Goal: Information Seeking & Learning: Learn about a topic

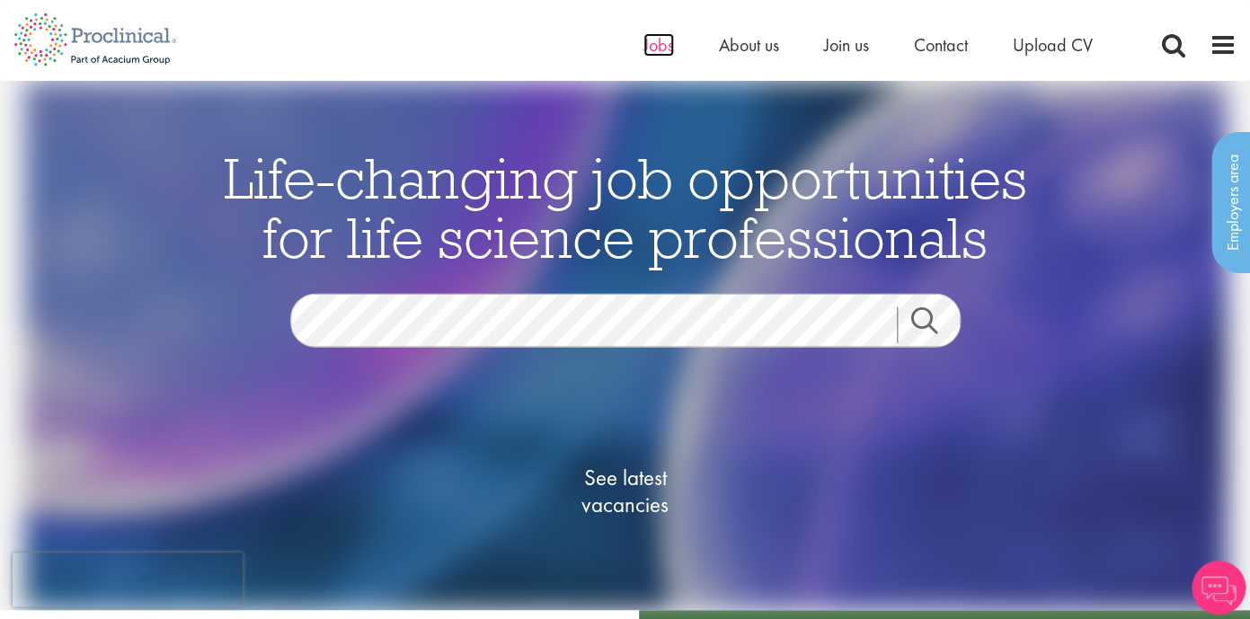
click at [653, 47] on span "Jobs" at bounding box center [658, 44] width 31 height 23
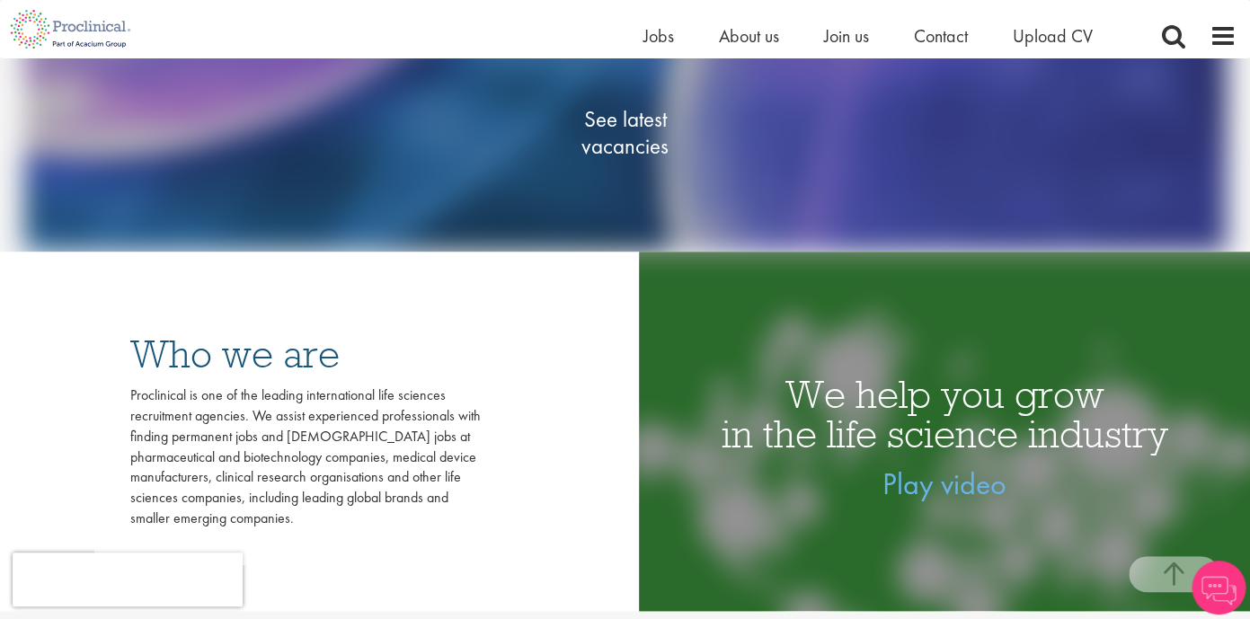
scroll to position [337, 0]
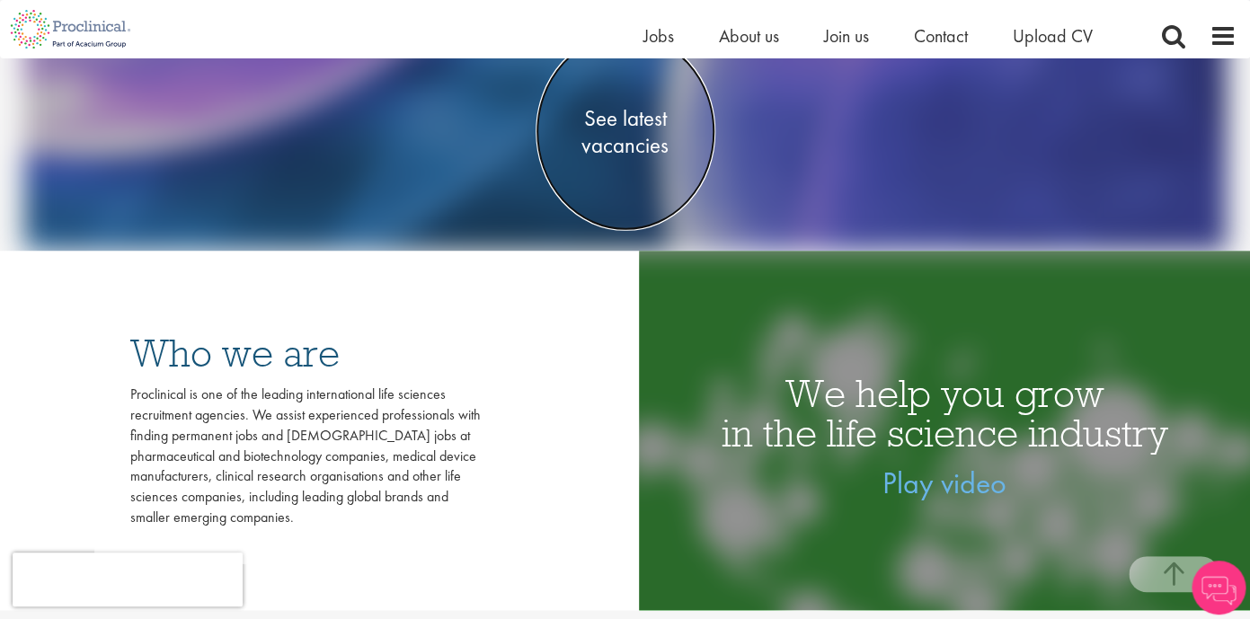
click at [630, 115] on span "See latest vacancies" at bounding box center [626, 132] width 180 height 54
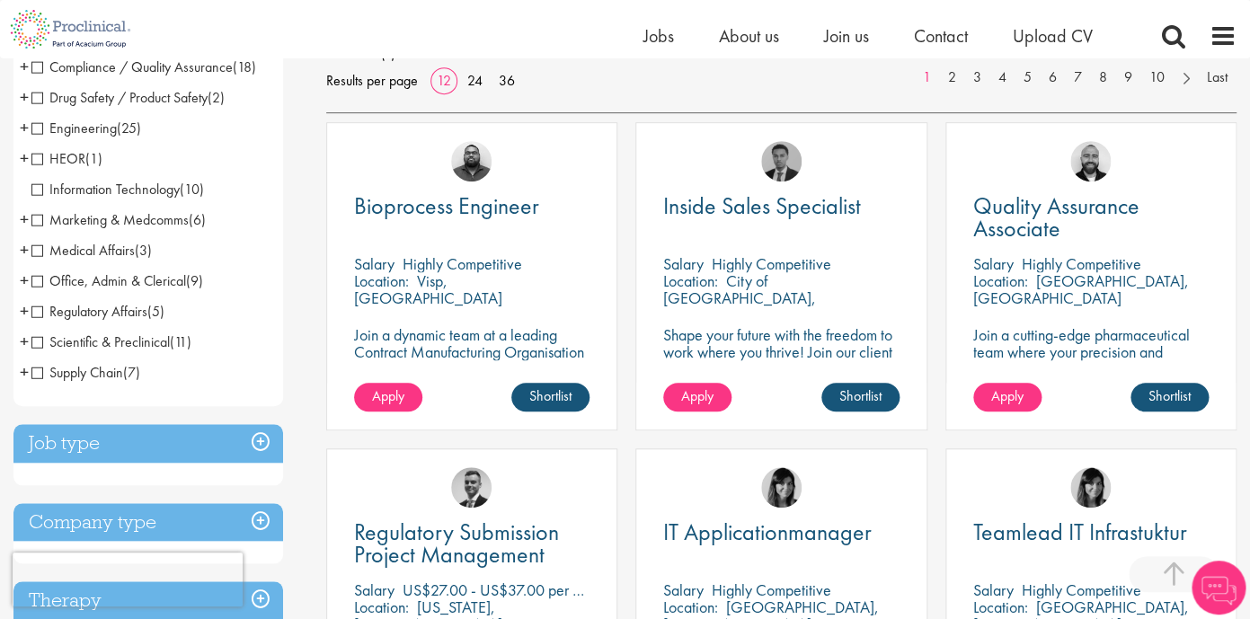
scroll to position [286, 0]
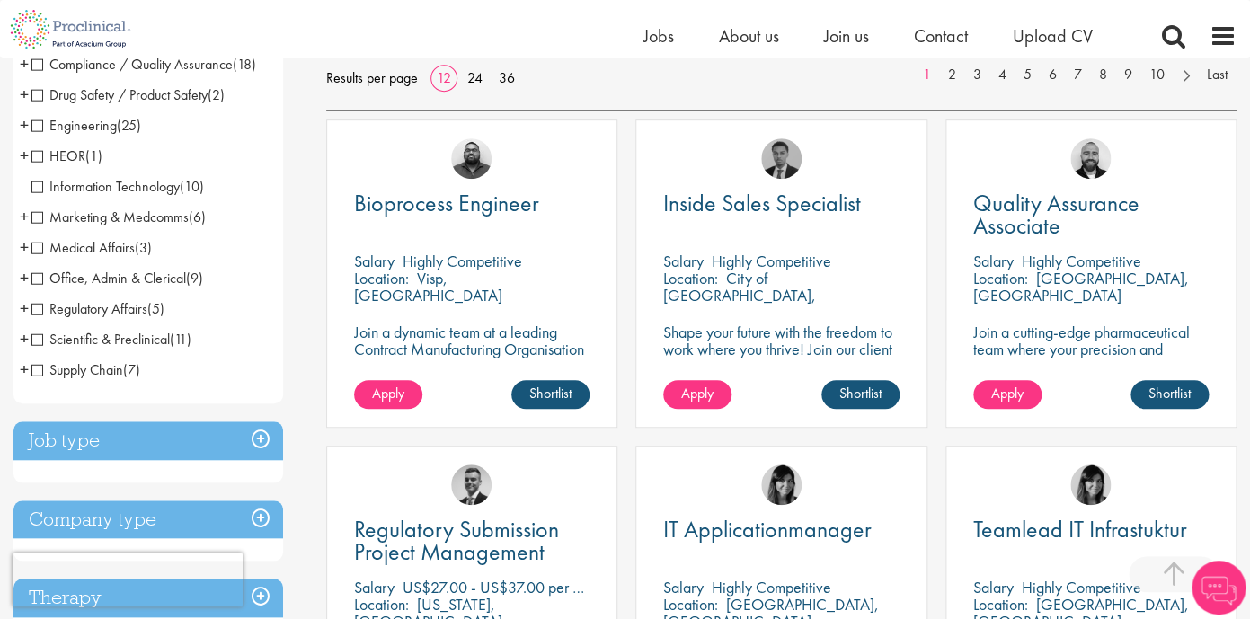
click at [40, 308] on span "Regulatory Affairs" at bounding box center [89, 308] width 116 height 19
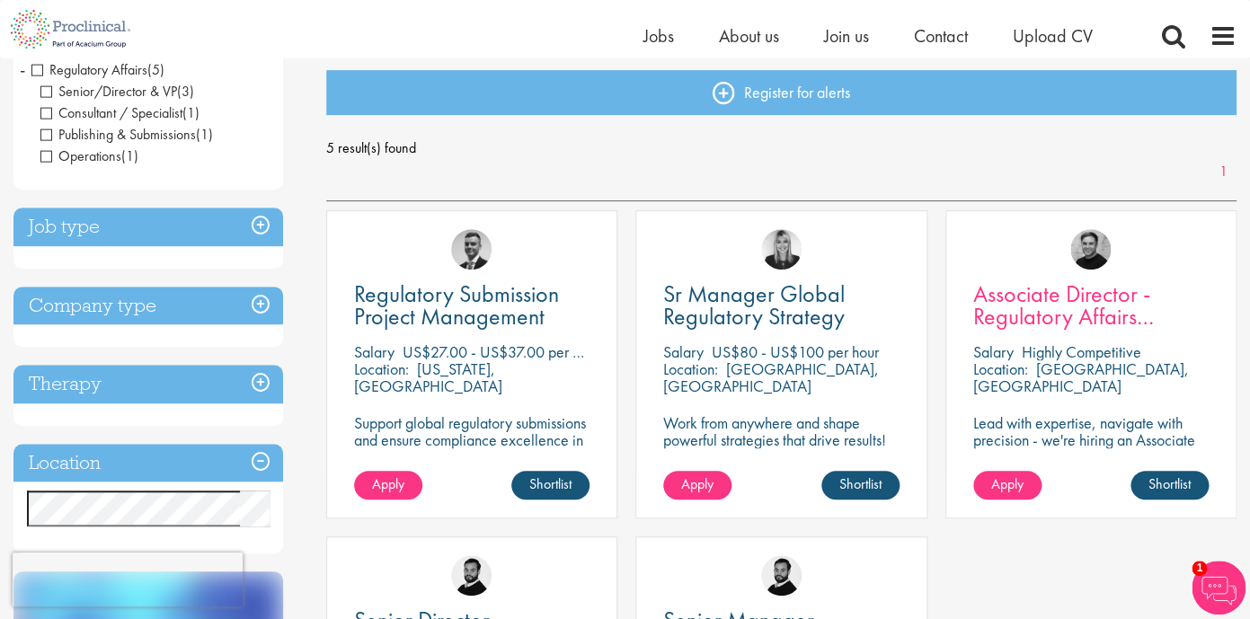
scroll to position [177, 0]
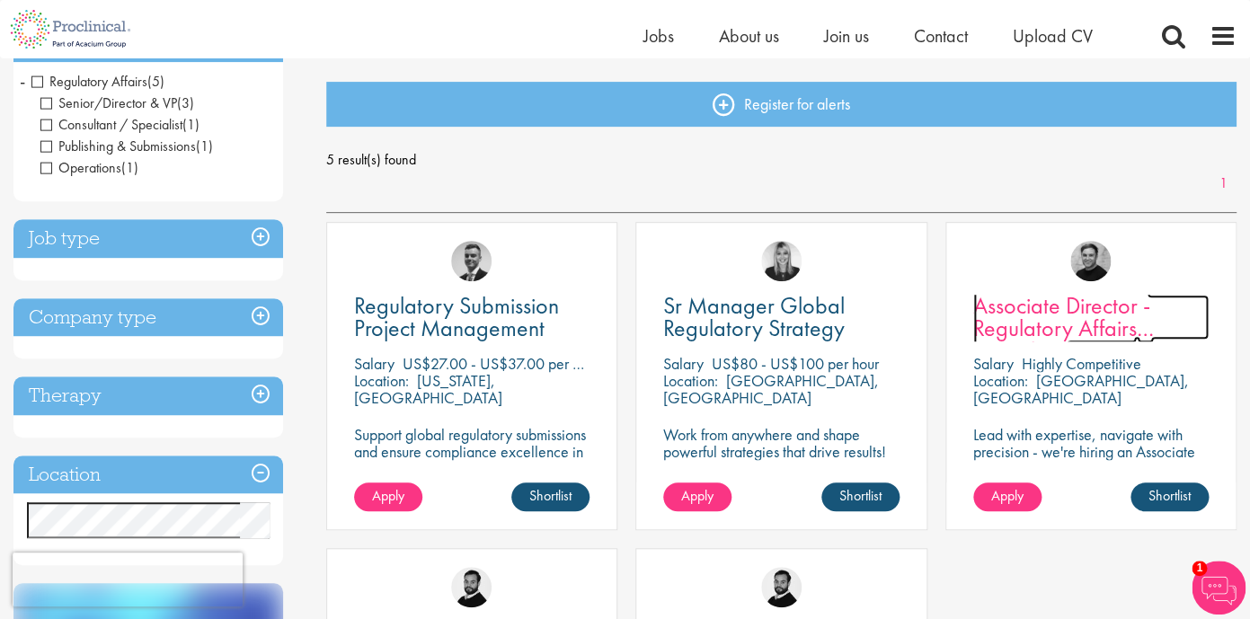
click at [1036, 321] on span "Associate Director - Regulatory Affairs Consultant" at bounding box center [1063, 327] width 181 height 75
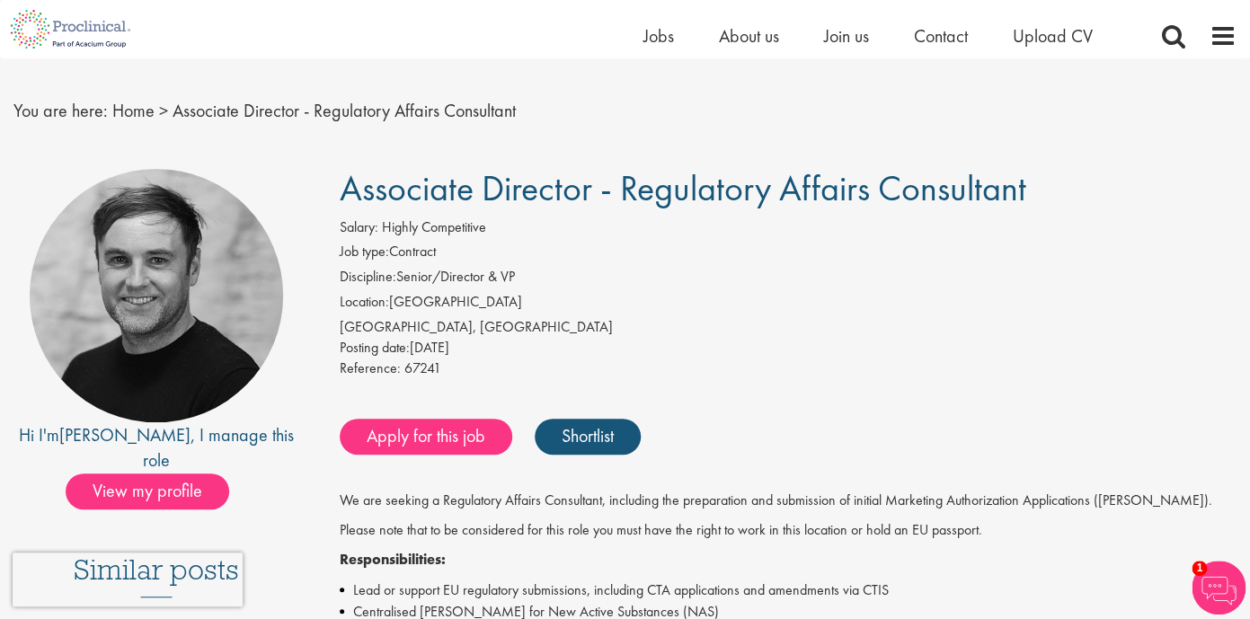
scroll to position [26, 0]
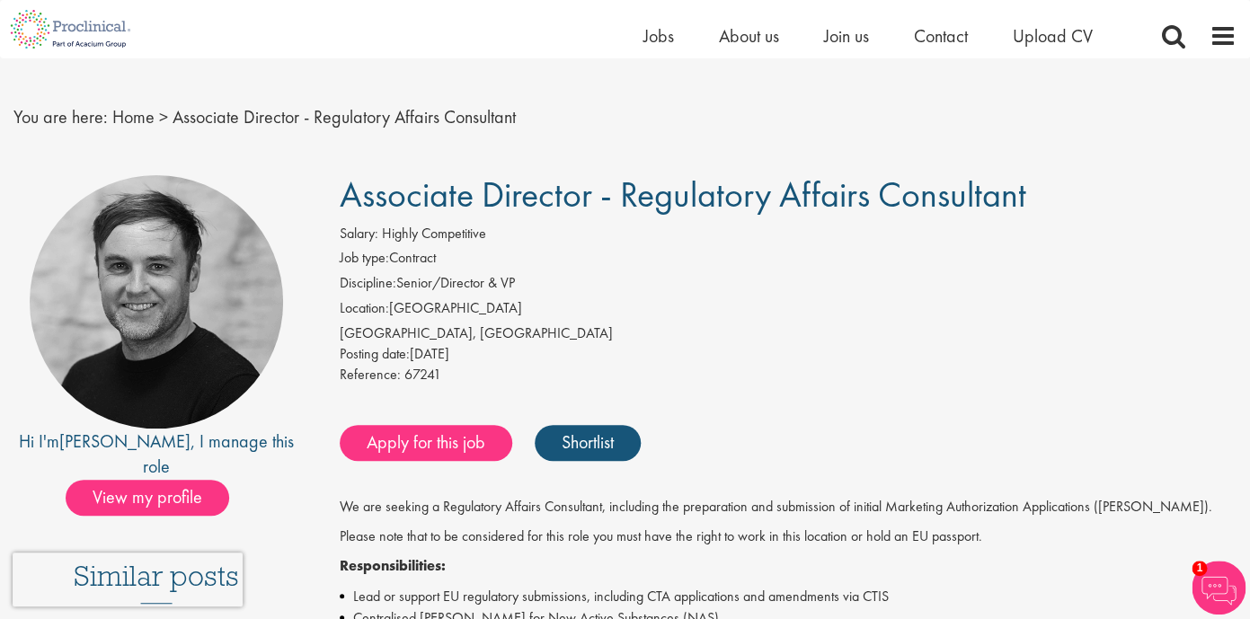
drag, startPoint x: 346, startPoint y: 195, endPoint x: 1039, endPoint y: 203, distance: 693.0
click at [1039, 203] on h1 "Associate Director - Regulatory Affairs Consultant" at bounding box center [788, 195] width 897 height 40
copy span "Associate Director - Regulatory Affairs Consultant"
drag, startPoint x: 446, startPoint y: 374, endPoint x: 341, endPoint y: 378, distance: 105.2
click at [341, 378] on div "Reference: 67241" at bounding box center [788, 377] width 897 height 25
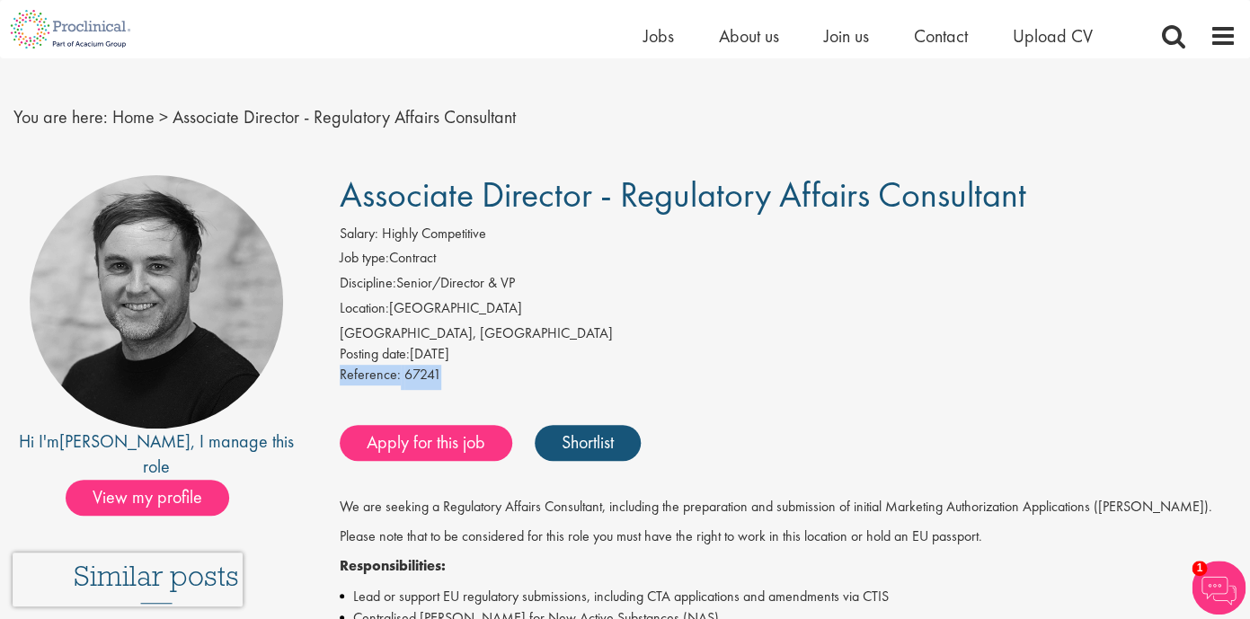
copy div "Reference: 67241"
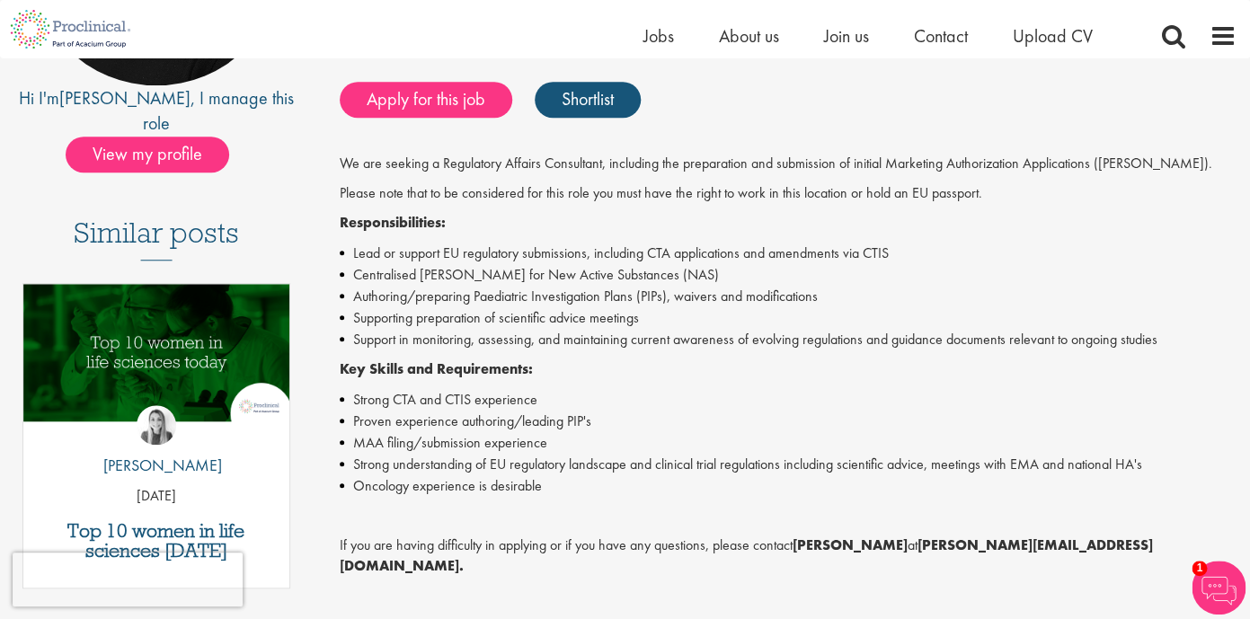
scroll to position [0, 0]
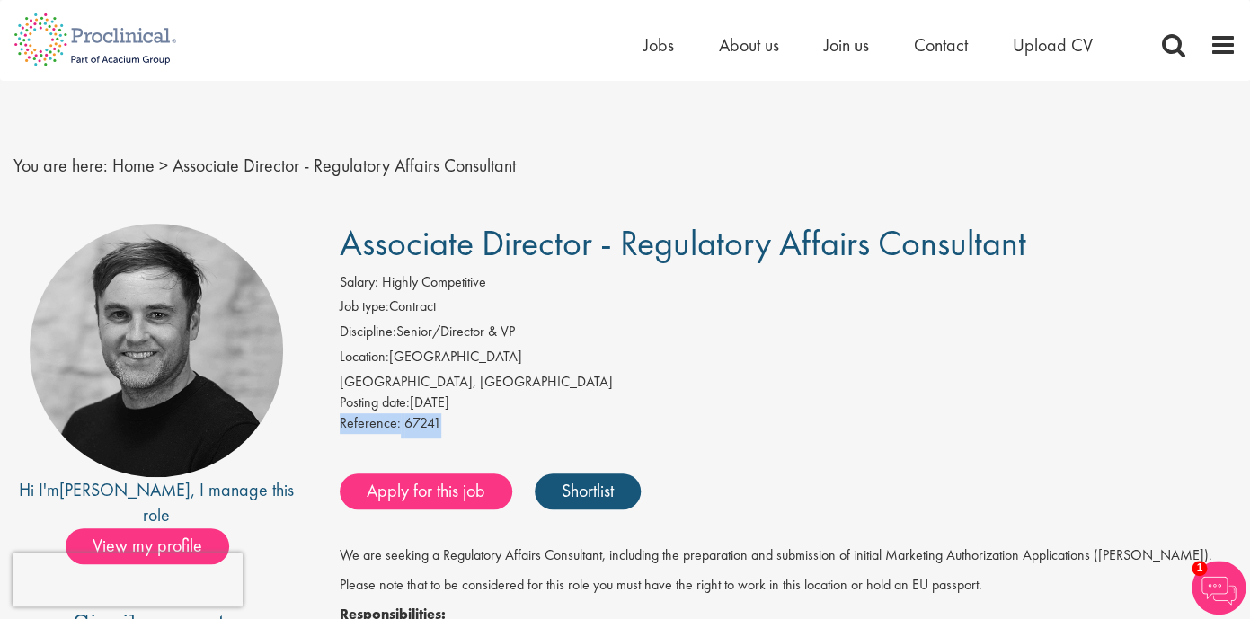
copy div "Reference: 67241"
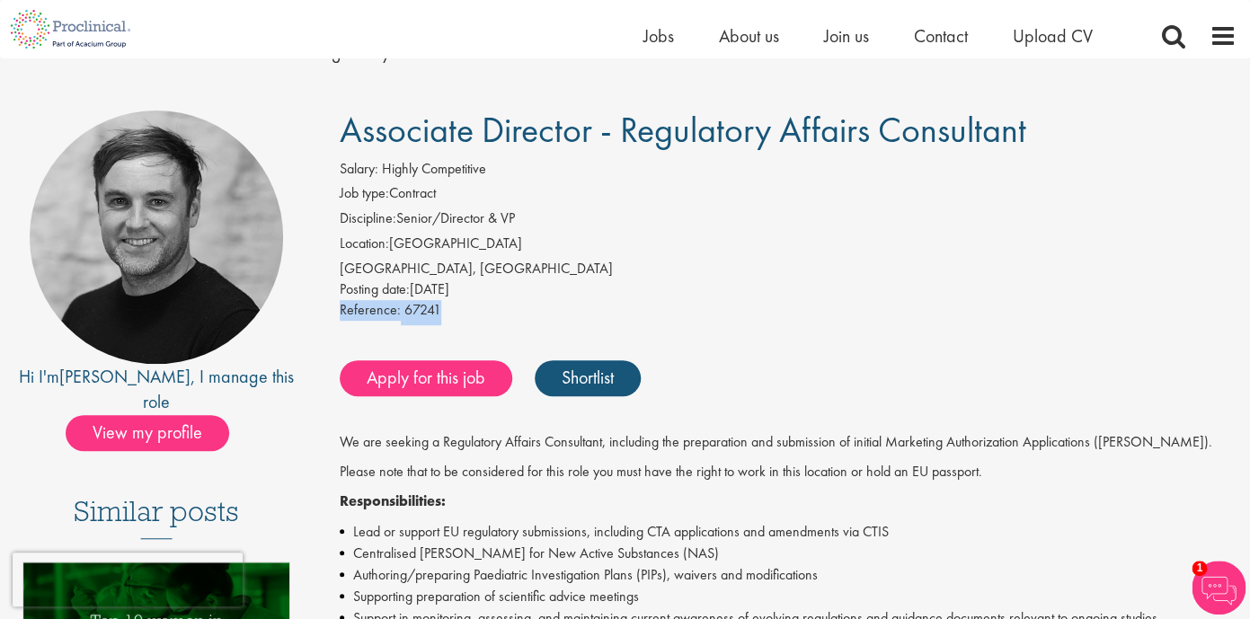
scroll to position [96, 0]
